Goal: Use online tool/utility: Utilize a website feature to perform a specific function

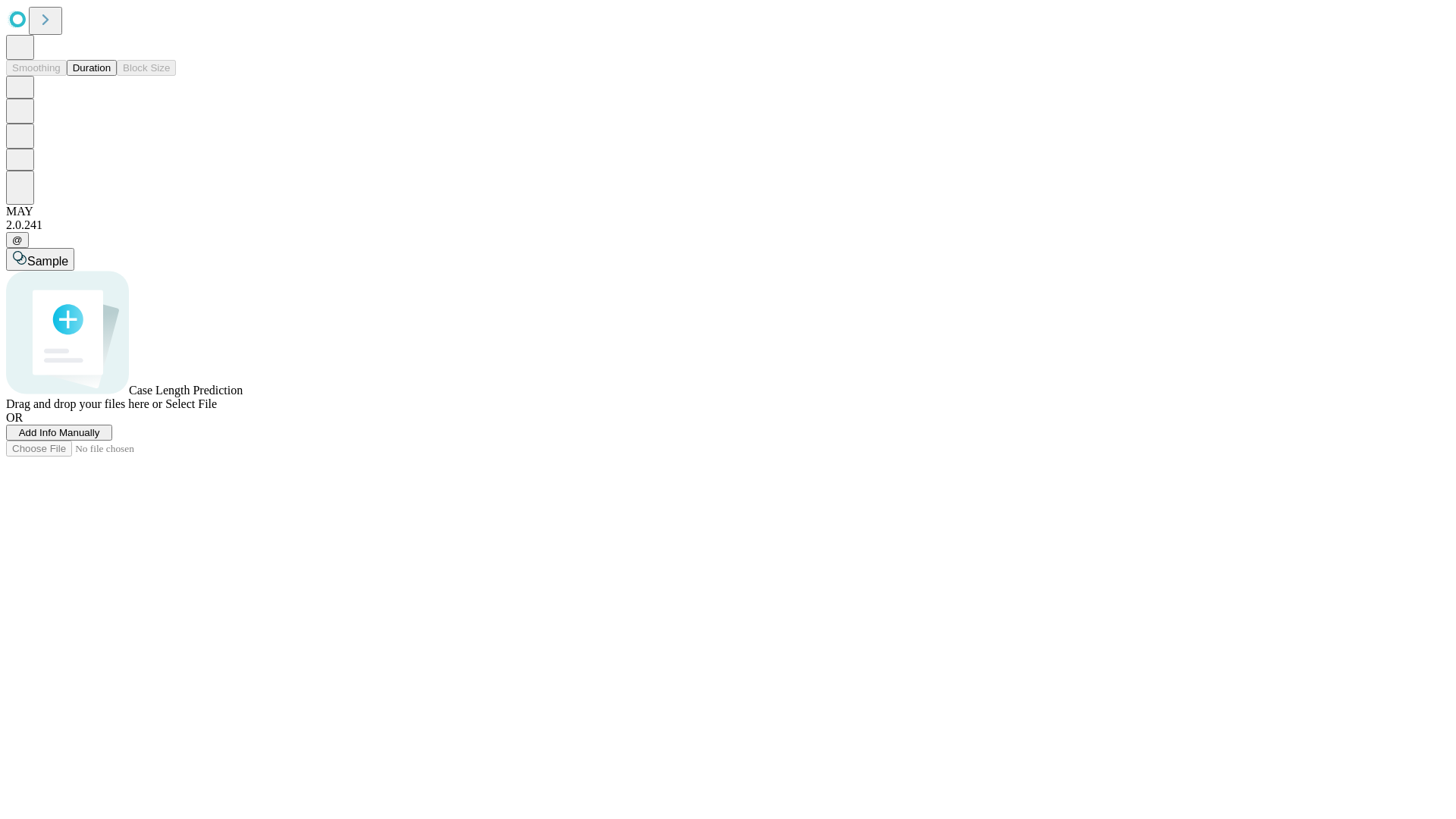
click at [217, 410] on span "Select File" at bounding box center [191, 403] width 52 height 13
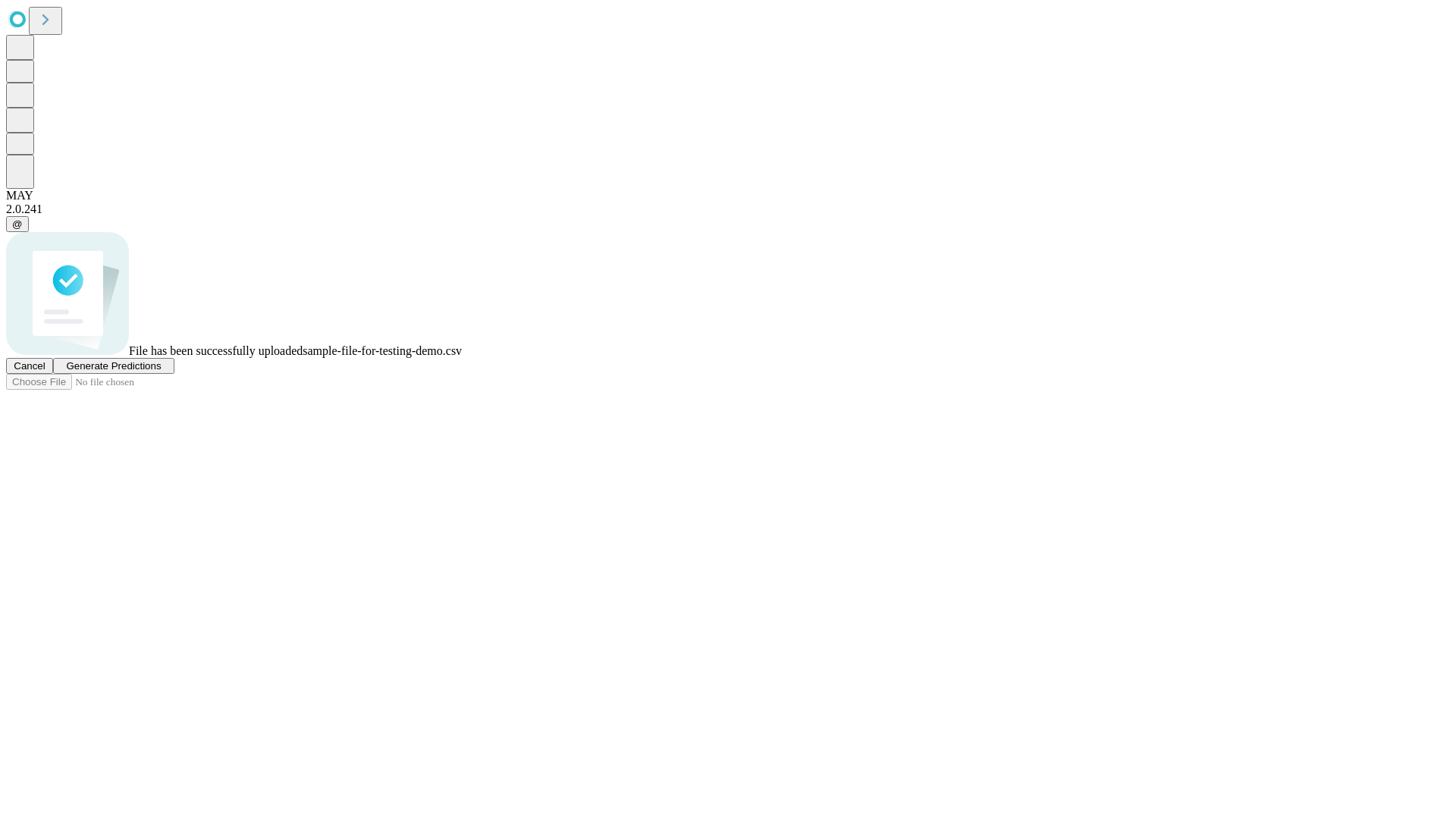
click at [160, 372] on span "Generate Predictions" at bounding box center [113, 366] width 95 height 11
